Goal: Transaction & Acquisition: Purchase product/service

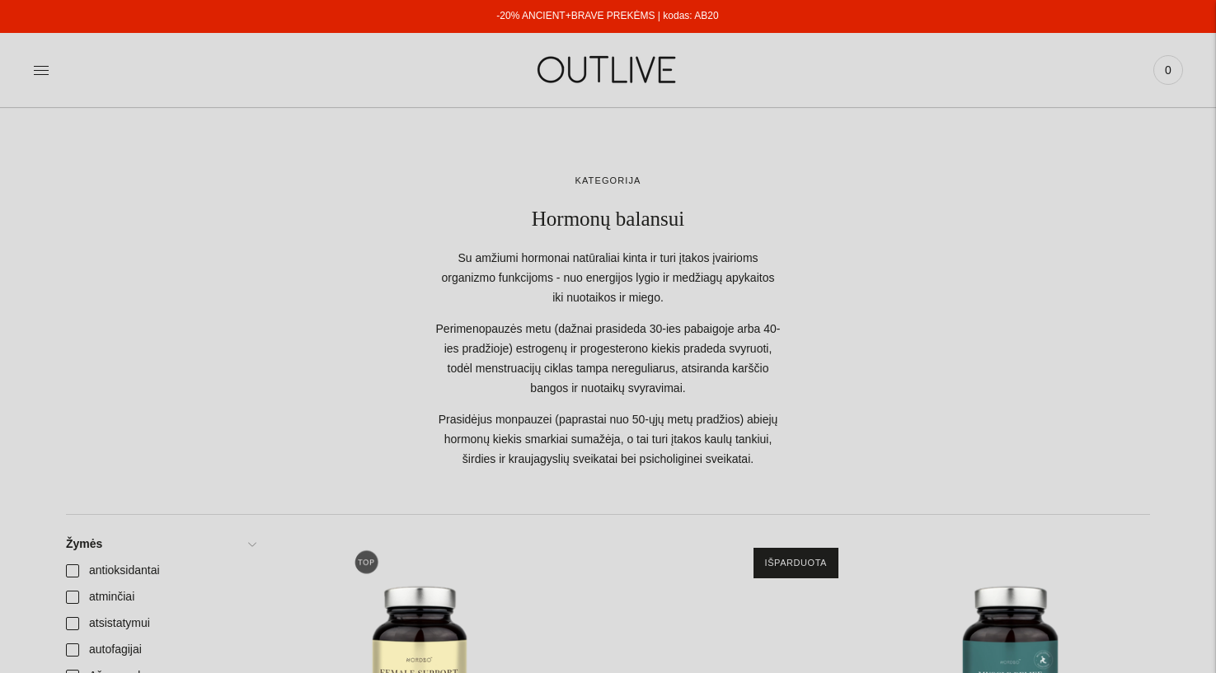
scroll to position [330, 0]
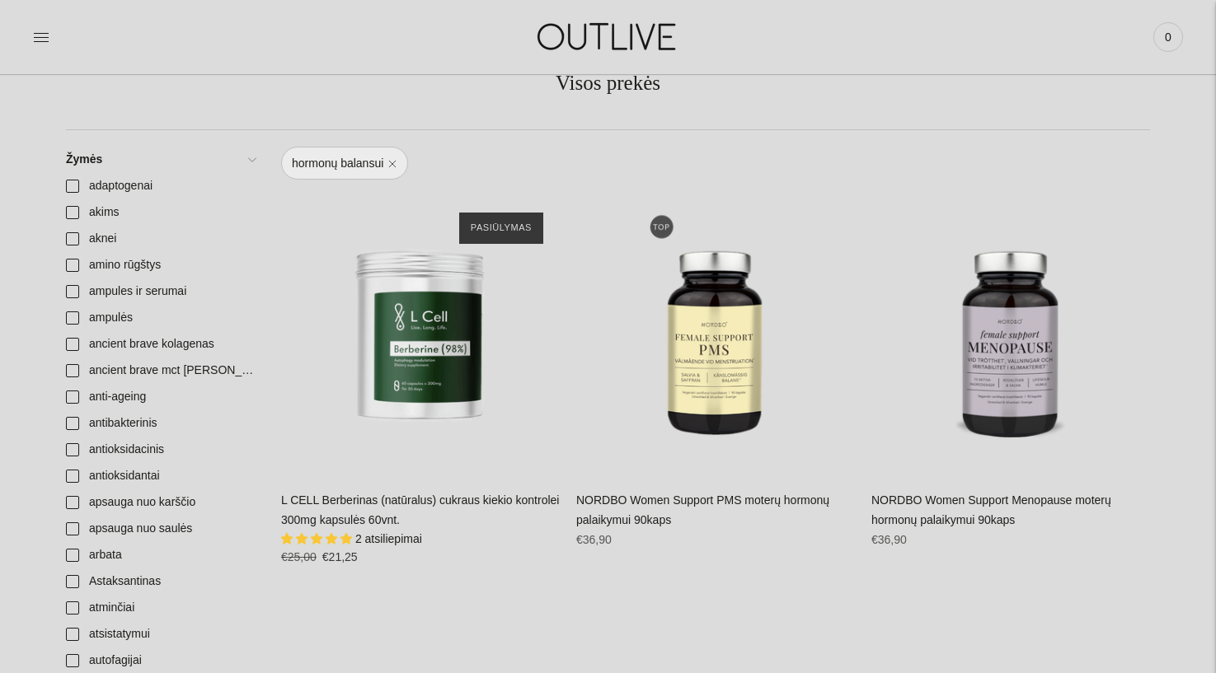
scroll to position [165, 0]
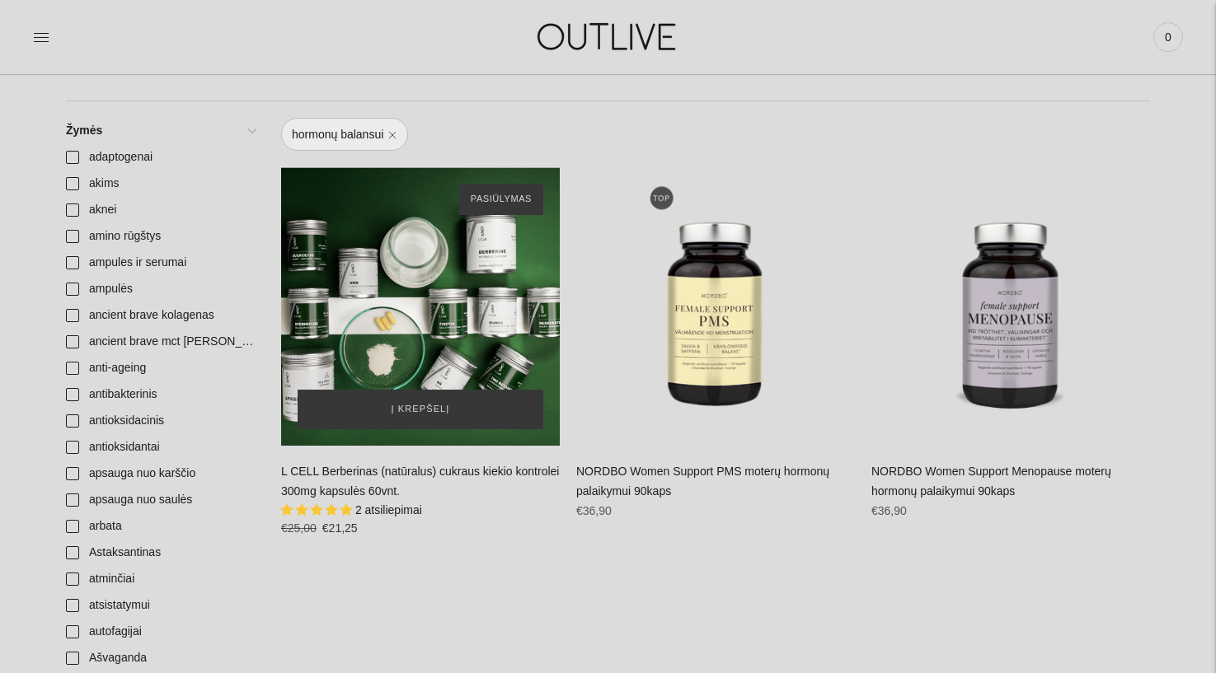
click at [446, 327] on div "L CELL Berberinas (natūralus) cukraus kiekio kontrolei 300mg kapsulės 60vnt.\a" at bounding box center [420, 306] width 279 height 279
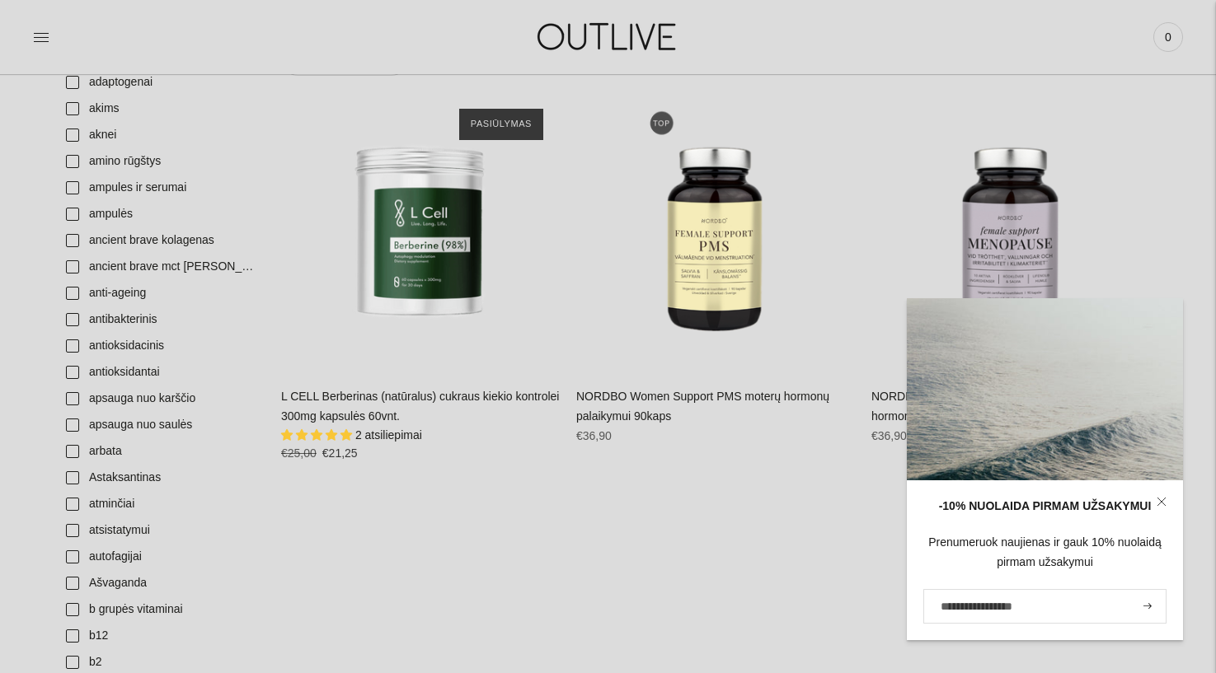
scroll to position [247, 0]
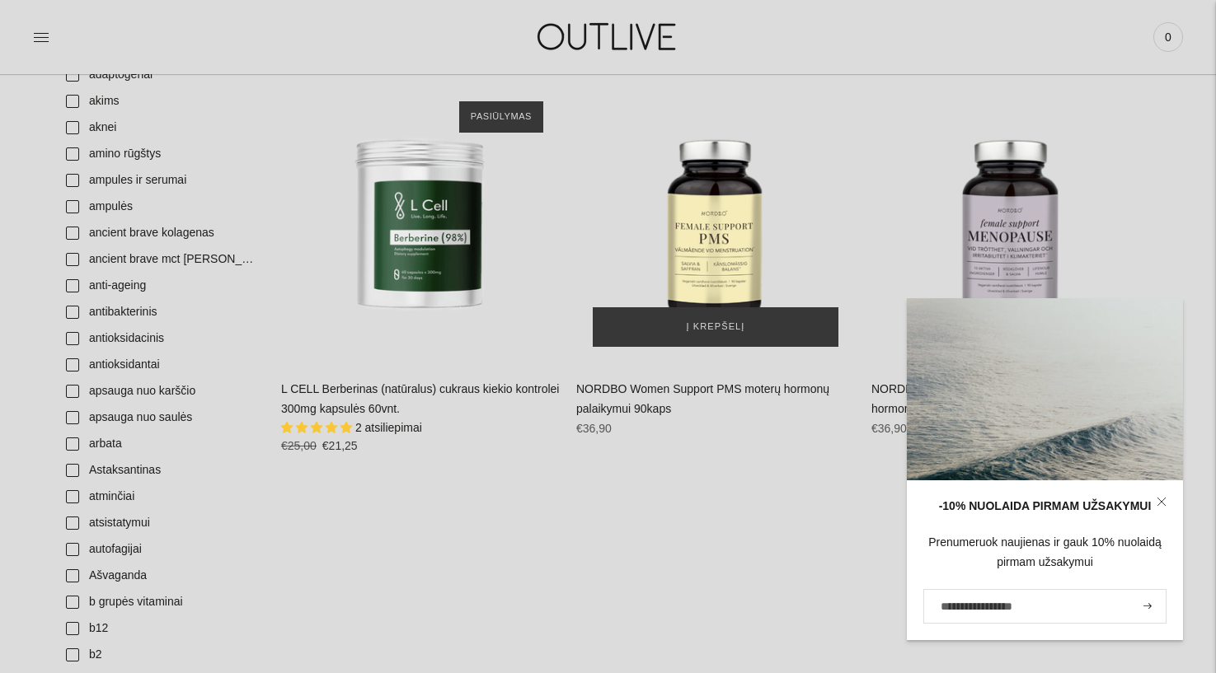
click at [723, 246] on div "NORDBO Women Support PMS moterų hormonų palaikymui 90kaps\a" at bounding box center [715, 224] width 279 height 279
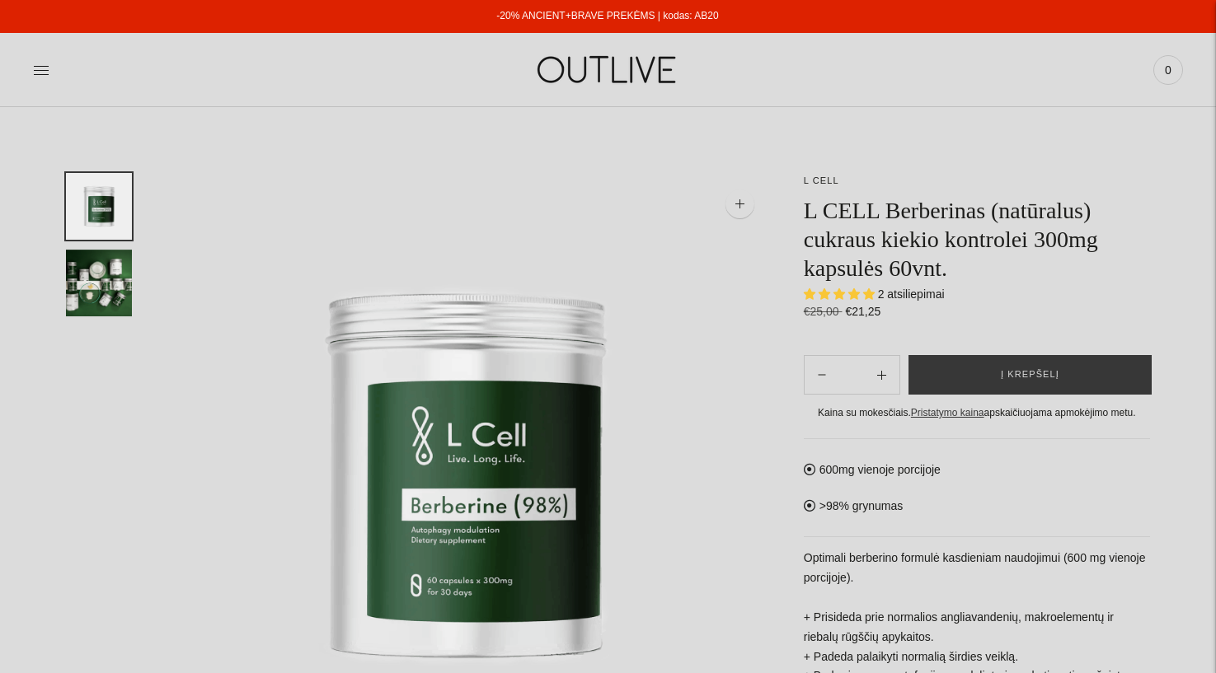
select select "**********"
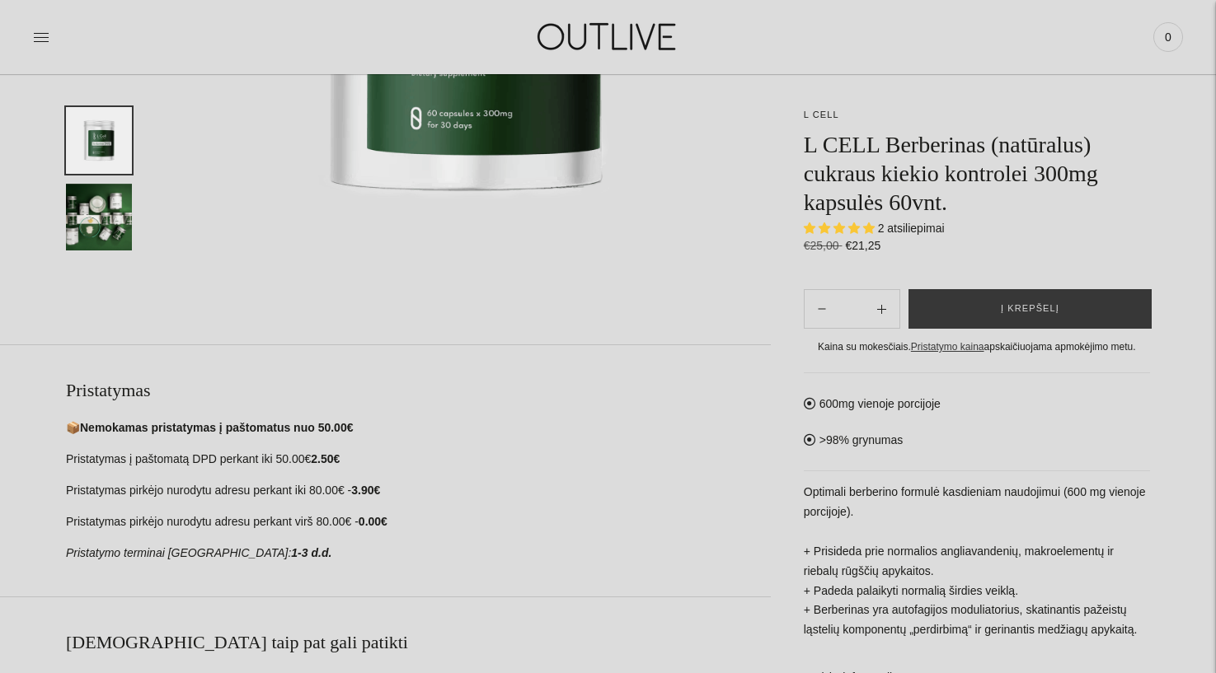
scroll to position [495, 0]
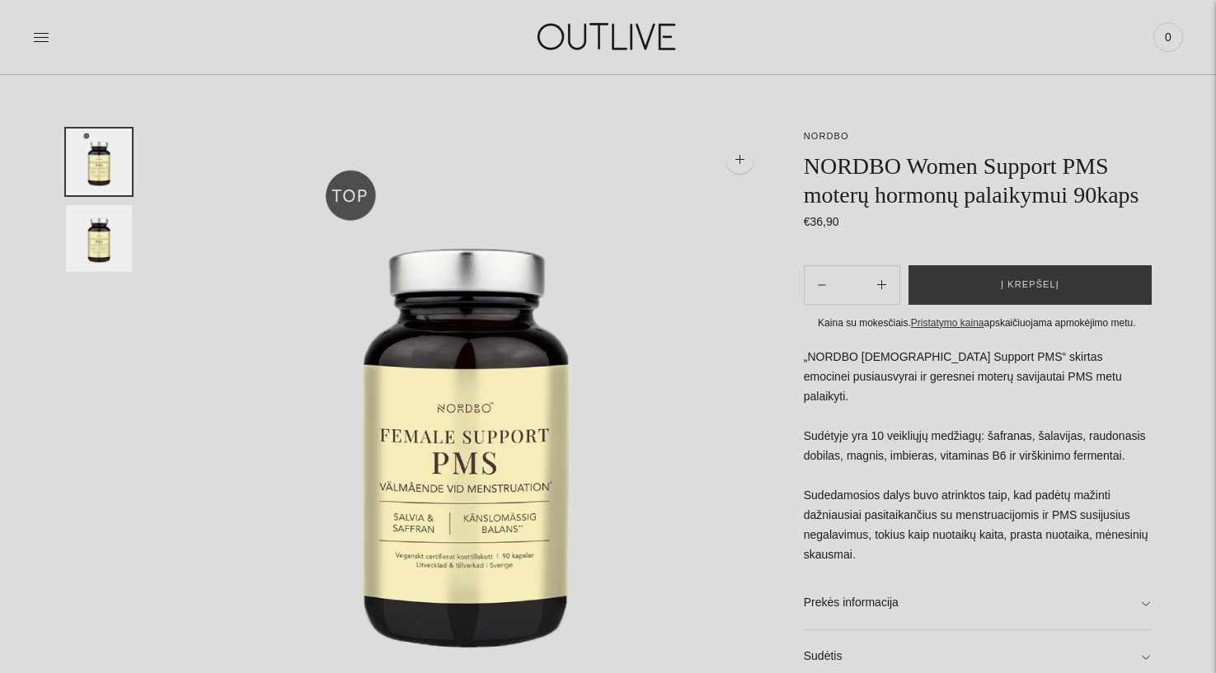
scroll to position [82, 0]
